Goal: Information Seeking & Learning: Check status

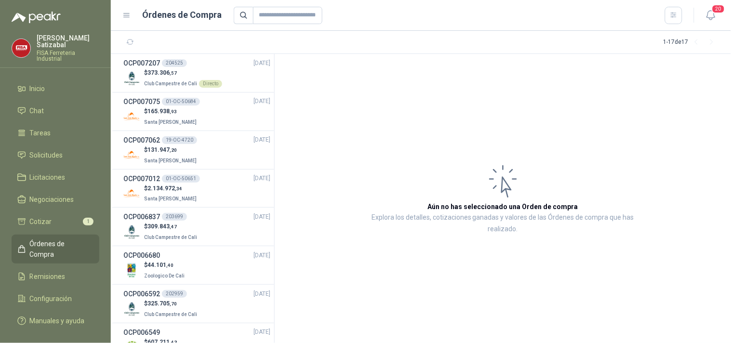
click at [55, 239] on span "Órdenes de Compra" at bounding box center [60, 249] width 60 height 21
click at [169, 76] on p "$ 373.306 ,57" at bounding box center [183, 72] width 78 height 9
click at [180, 71] on p "$ 373.306 ,57" at bounding box center [183, 72] width 78 height 9
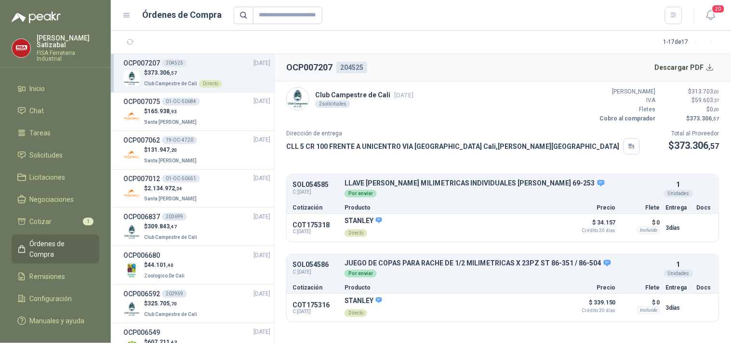
click at [627, 63] on header "OCP007207 204525 Descargar PDF" at bounding box center [503, 67] width 457 height 27
click at [667, 69] on button "Descargar PDF" at bounding box center [685, 67] width 70 height 19
click at [51, 271] on span "Remisiones" at bounding box center [48, 276] width 36 height 11
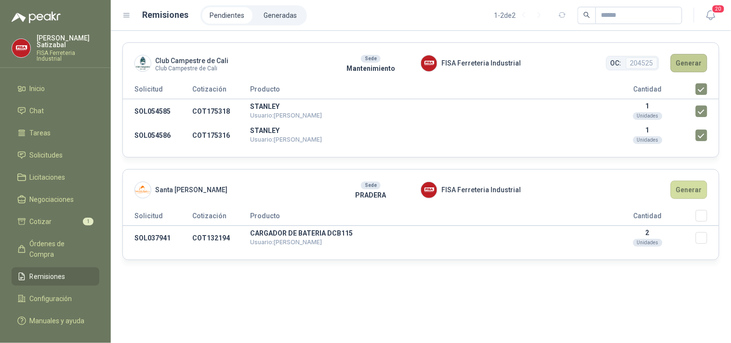
click at [691, 56] on button "Generar" at bounding box center [689, 63] width 37 height 18
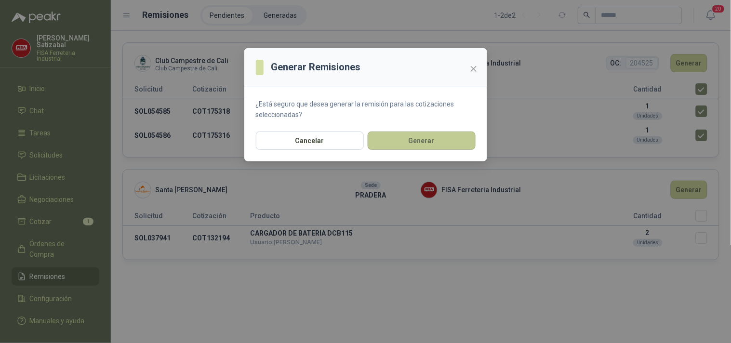
click at [420, 136] on button "Generar" at bounding box center [422, 141] width 108 height 18
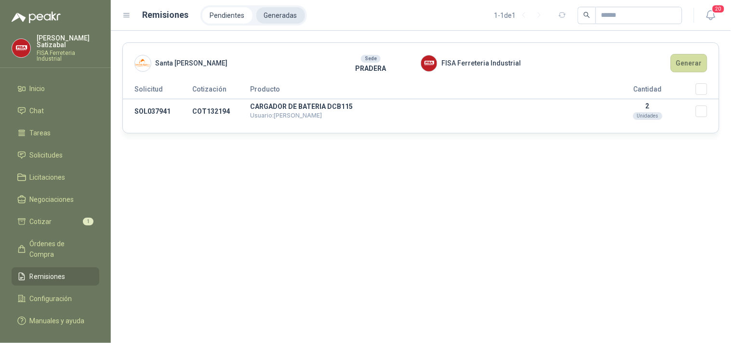
click at [271, 14] on li "Generadas" at bounding box center [281, 15] width 49 height 16
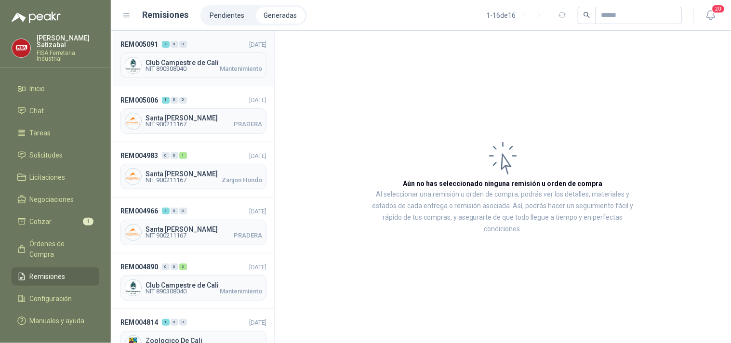
click at [210, 59] on span "Club Campestre de Cali" at bounding box center [204, 62] width 117 height 7
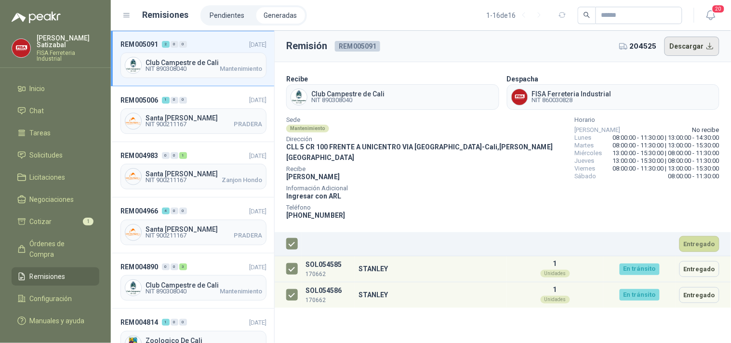
click at [687, 45] on button "Descargar" at bounding box center [692, 46] width 55 height 19
click at [681, 47] on button "Descargar" at bounding box center [692, 46] width 55 height 19
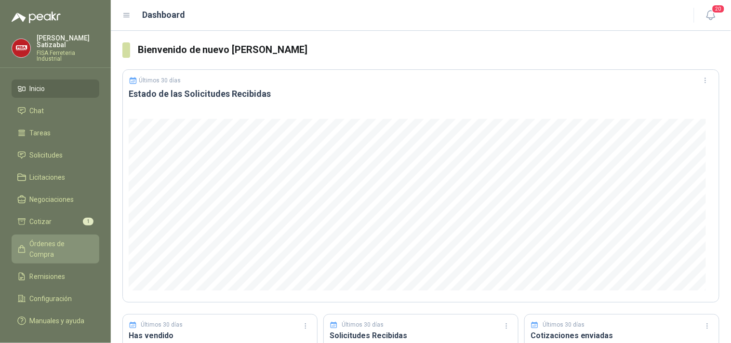
click at [54, 239] on span "Órdenes de Compra" at bounding box center [60, 249] width 60 height 21
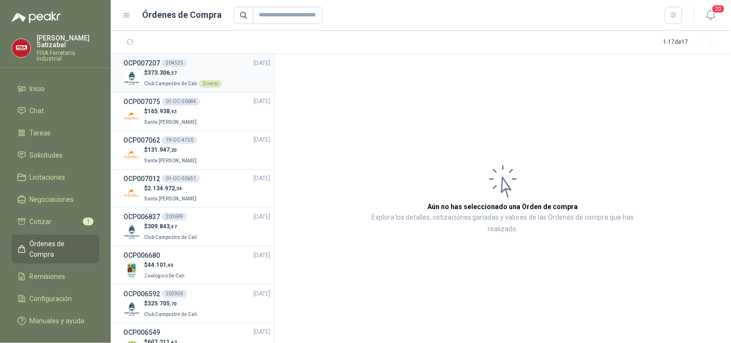
click at [169, 74] on span "373.306 ,57" at bounding box center [162, 72] width 29 height 7
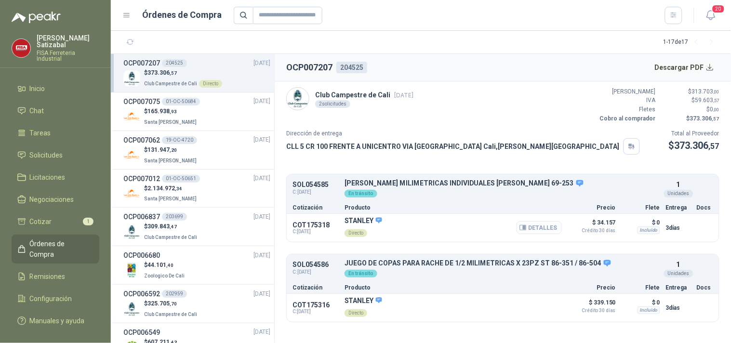
click at [542, 223] on button "Detalles" at bounding box center [539, 227] width 45 height 13
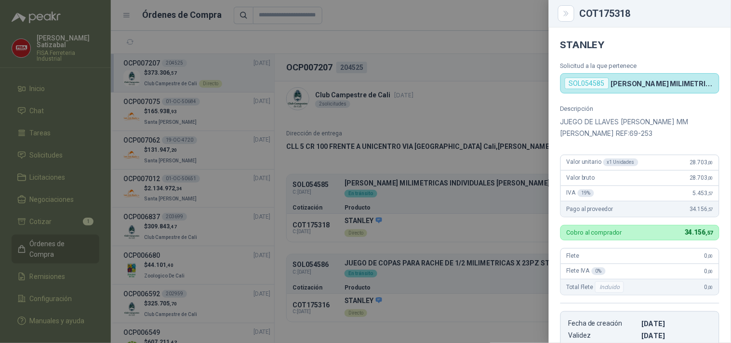
click at [507, 81] on div at bounding box center [365, 171] width 731 height 343
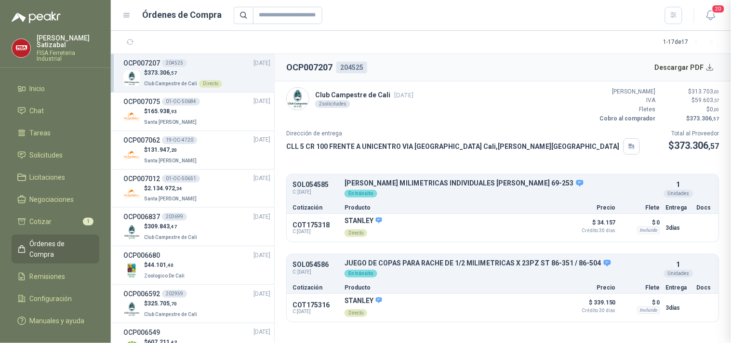
scroll to position [189, 0]
click at [445, 305] on div "STANLEY Directo Detalles" at bounding box center [453, 308] width 217 height 22
click at [531, 306] on button "Detalles" at bounding box center [539, 307] width 45 height 13
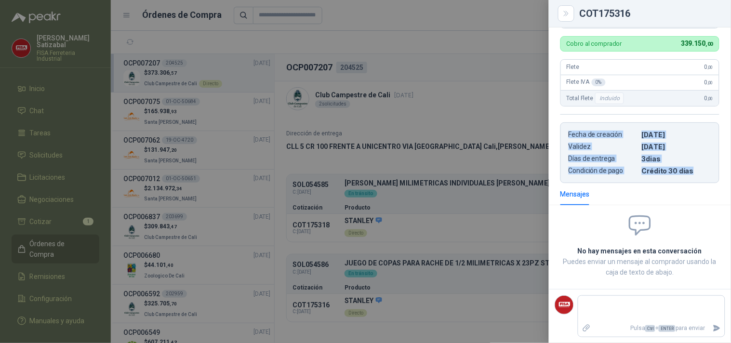
drag, startPoint x: 725, startPoint y: 182, endPoint x: 722, endPoint y: 111, distance: 71.4
click at [722, 111] on div "Descripción JUEGO DE COPAS PARA RACHET DE 23 PZAS REF:86-504 Valor unitario x 1…" at bounding box center [640, 49] width 182 height 267
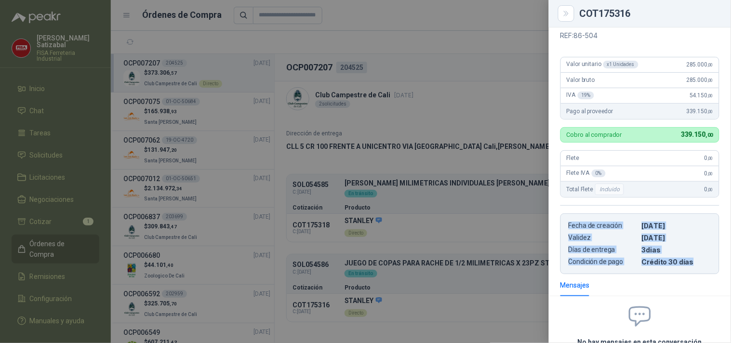
scroll to position [86, 0]
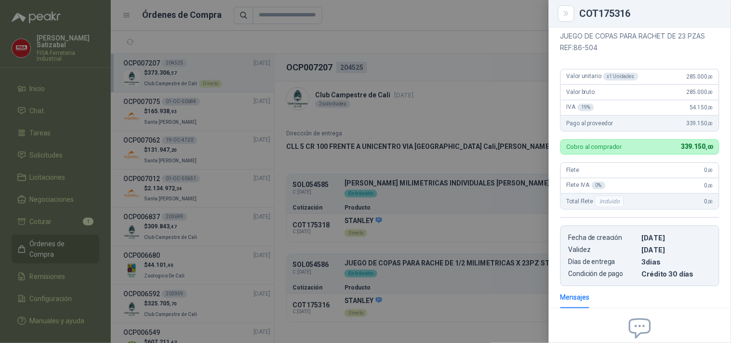
click at [498, 104] on div at bounding box center [365, 171] width 731 height 343
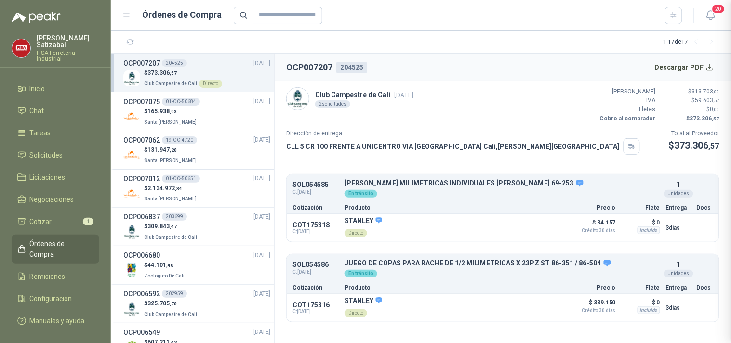
scroll to position [189, 0]
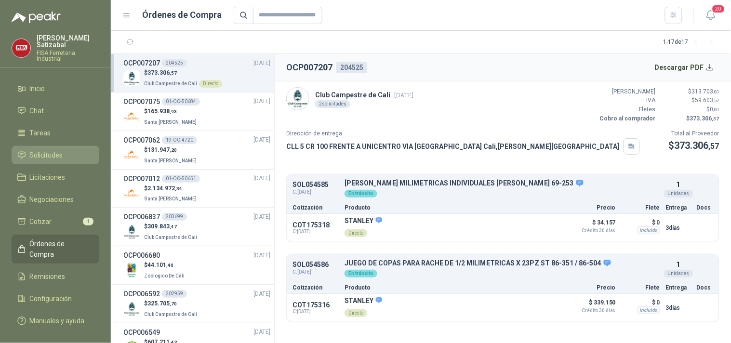
click at [66, 150] on li "Solicitudes" at bounding box center [55, 155] width 76 height 11
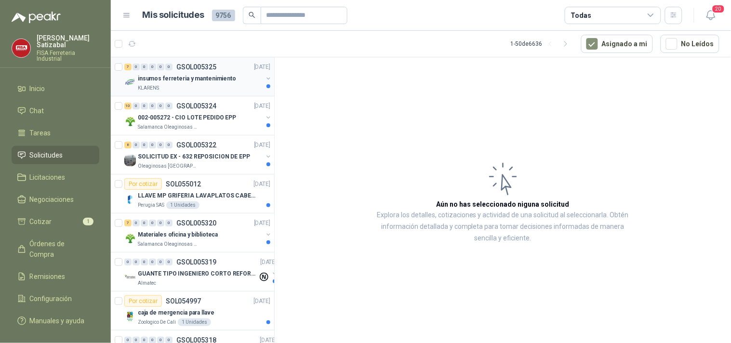
click at [201, 76] on p "insumos ferreteria y mantenimiento" at bounding box center [187, 78] width 98 height 9
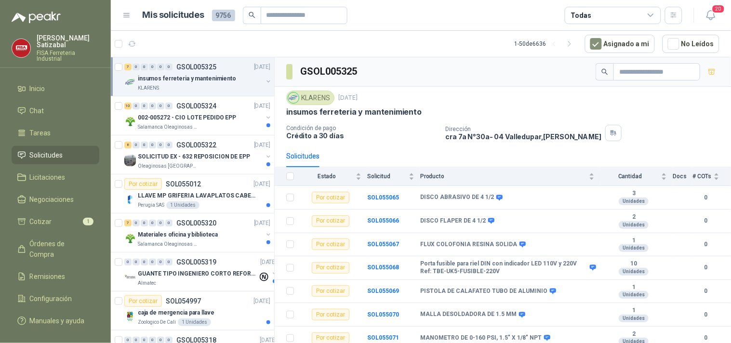
scroll to position [5, 0]
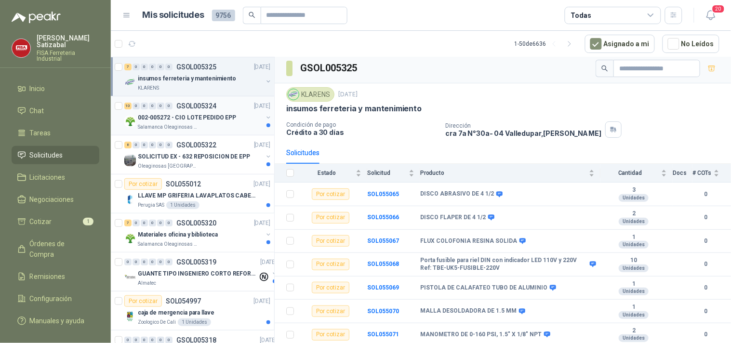
click at [176, 105] on p "GSOL005324" at bounding box center [196, 106] width 40 height 7
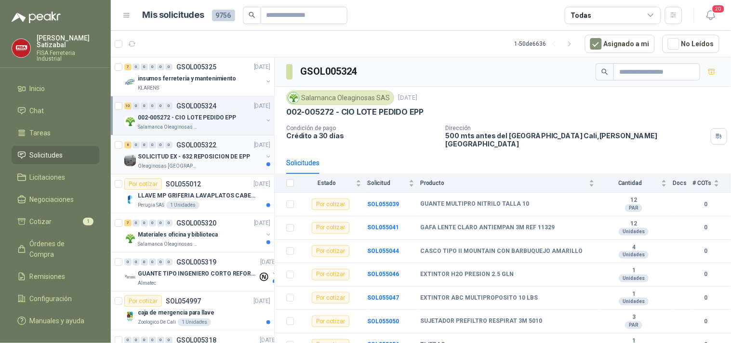
click at [201, 164] on div "Oleaginosas [GEOGRAPHIC_DATA][PERSON_NAME]" at bounding box center [200, 167] width 125 height 8
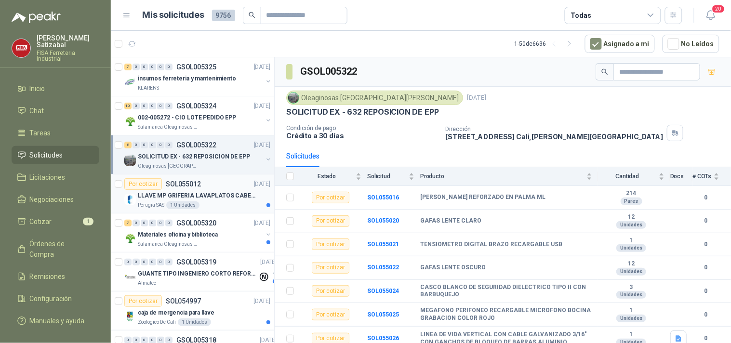
click at [195, 189] on div "Por cotizar SOL055012" at bounding box center [162, 184] width 77 height 12
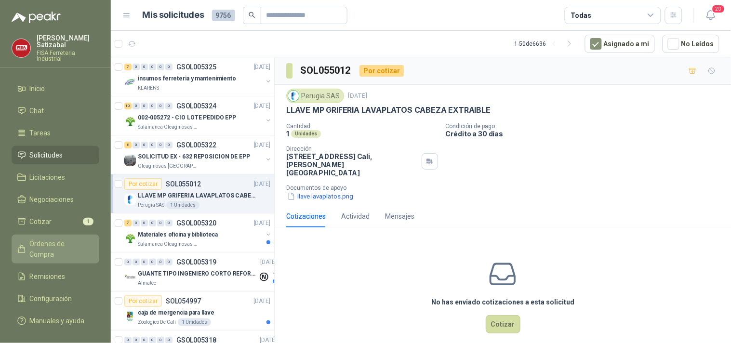
click at [49, 239] on span "Órdenes de Compra" at bounding box center [60, 249] width 60 height 21
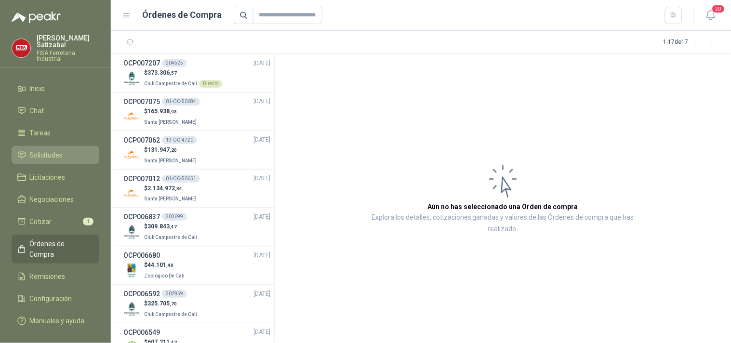
click at [54, 150] on span "Solicitudes" at bounding box center [46, 155] width 33 height 11
